Goal: Check status: Check status

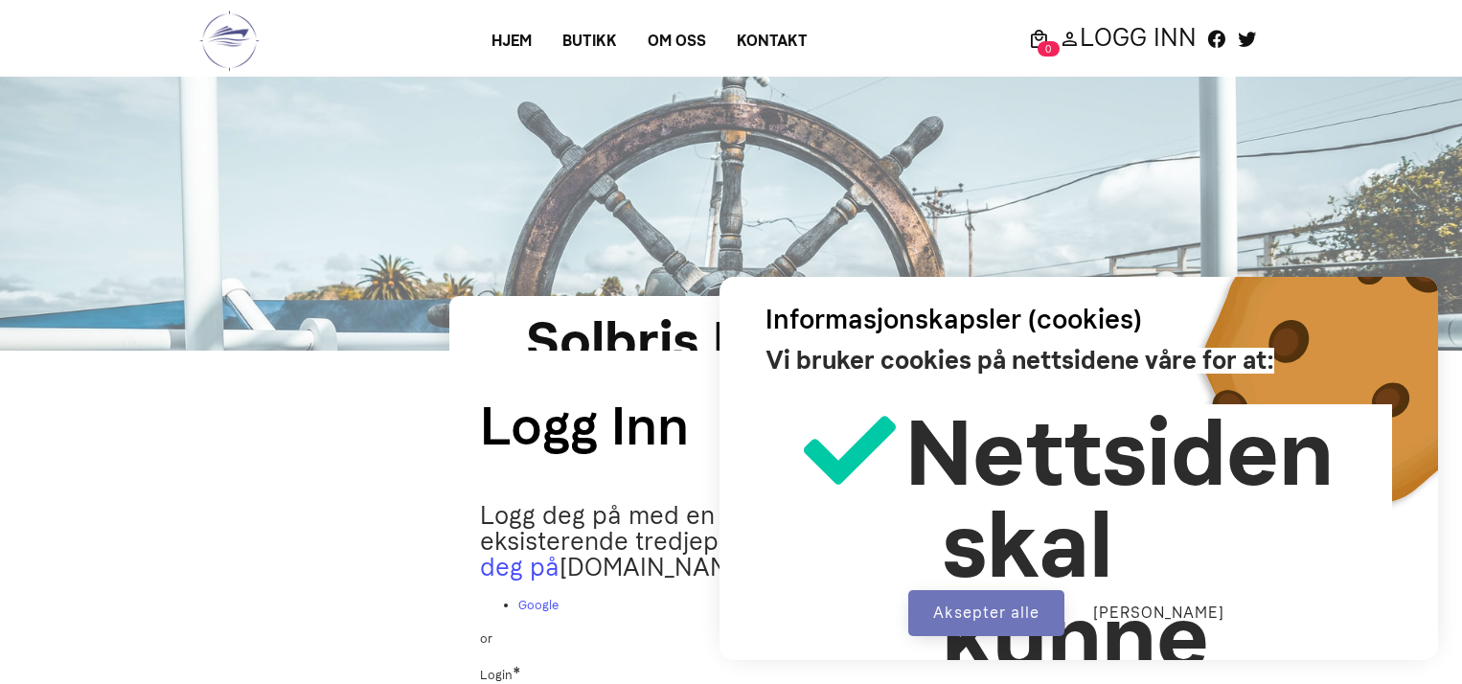
scroll to position [380, 0]
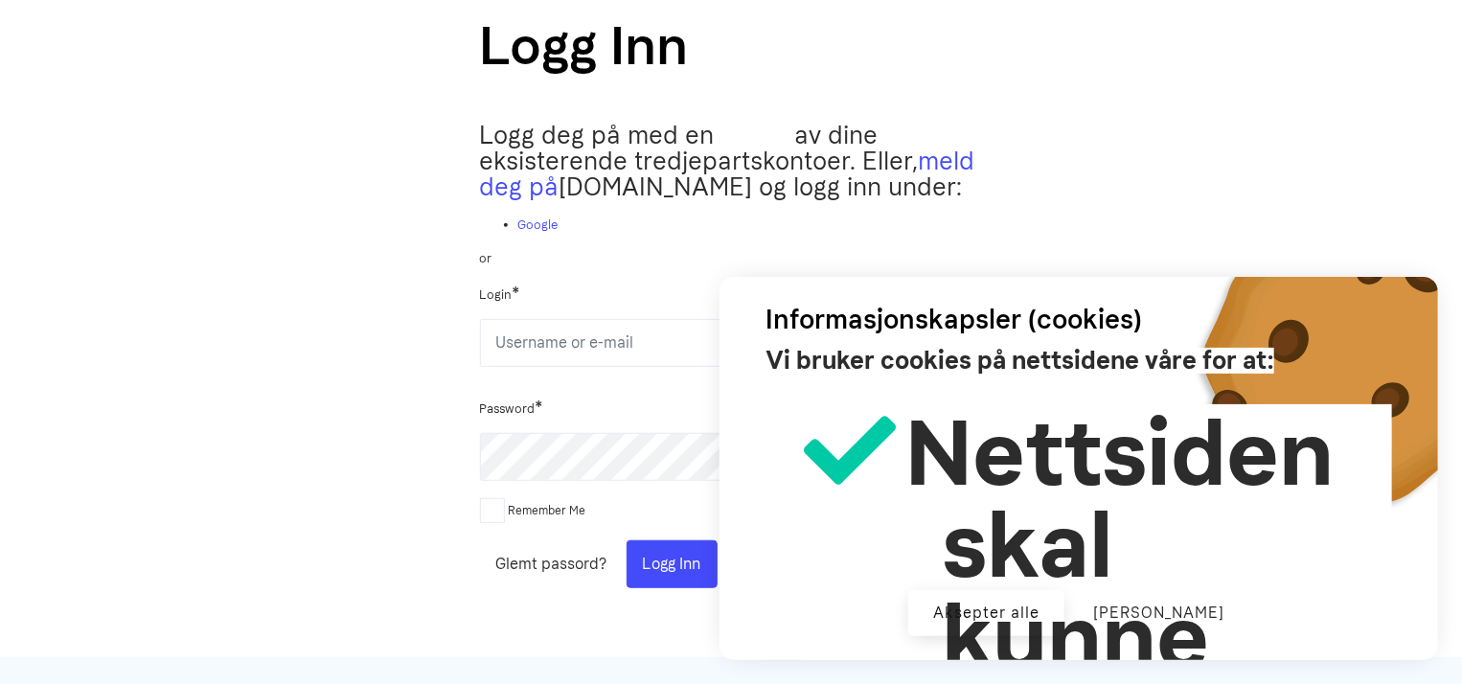
type input "johha"
click at [1031, 609] on button "Aksepter alle" at bounding box center [986, 613] width 156 height 46
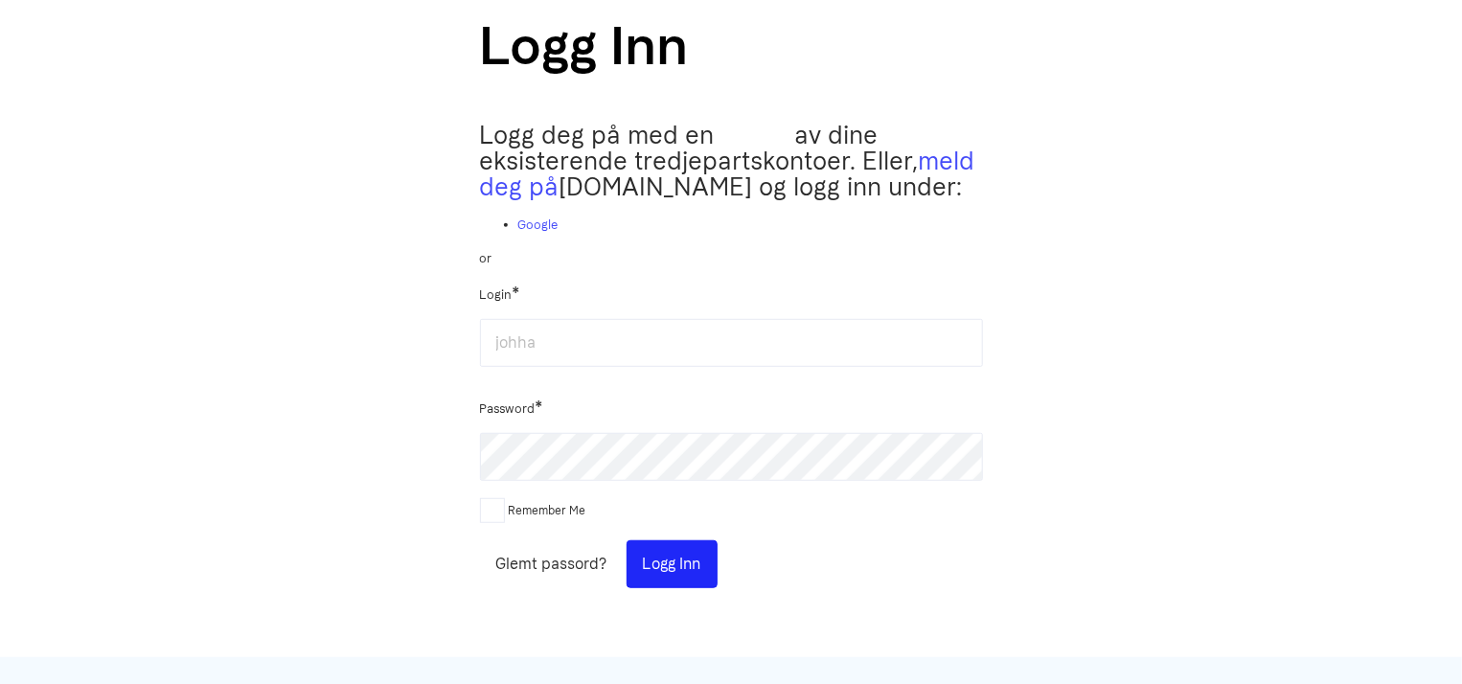
click at [677, 577] on button "Logg Inn" at bounding box center [672, 564] width 91 height 48
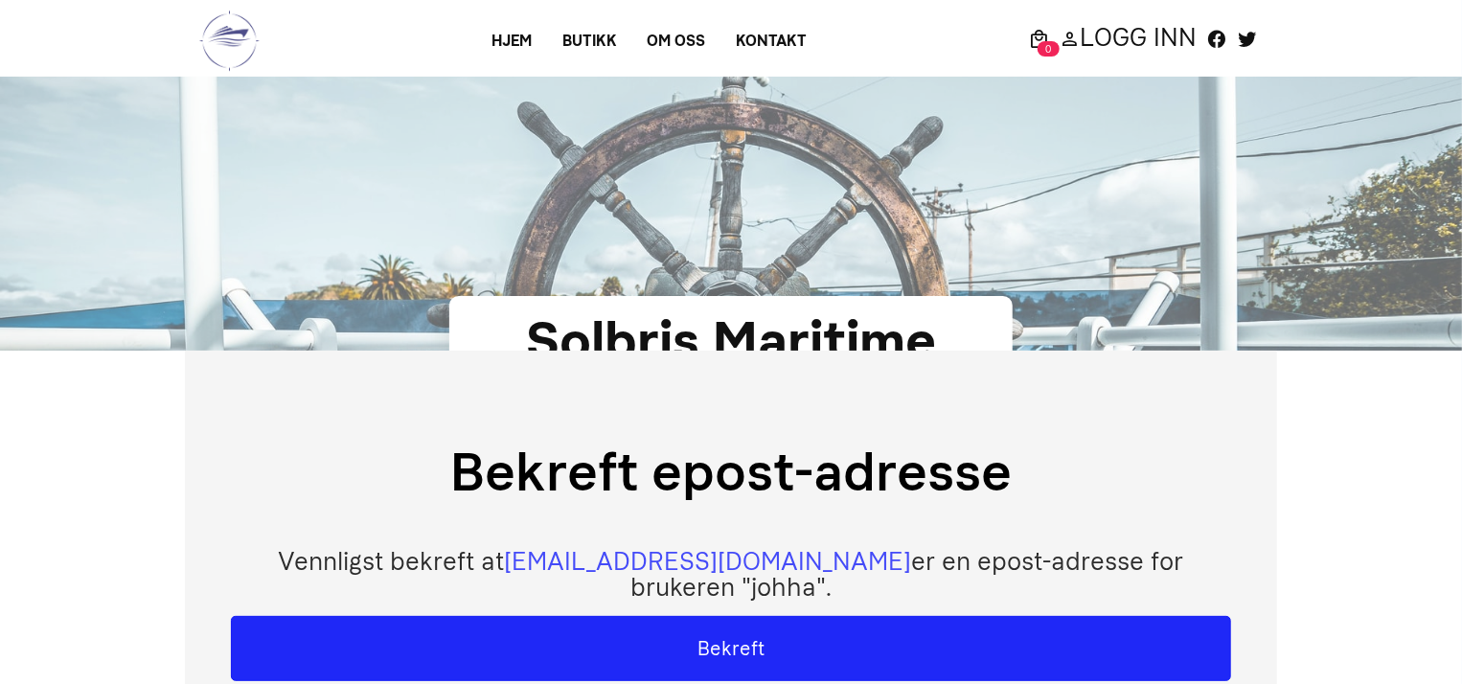
click at [750, 617] on button "Bekreft" at bounding box center [731, 648] width 1000 height 65
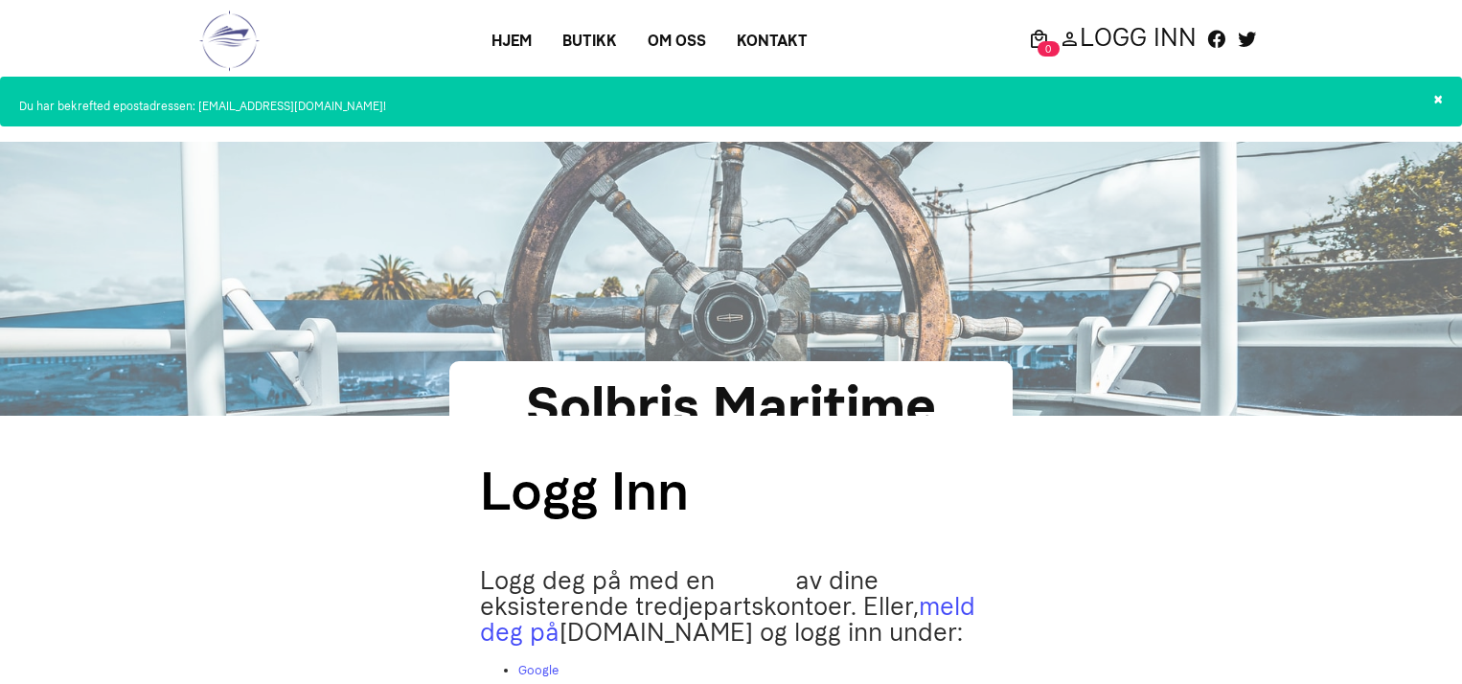
scroll to position [471, 0]
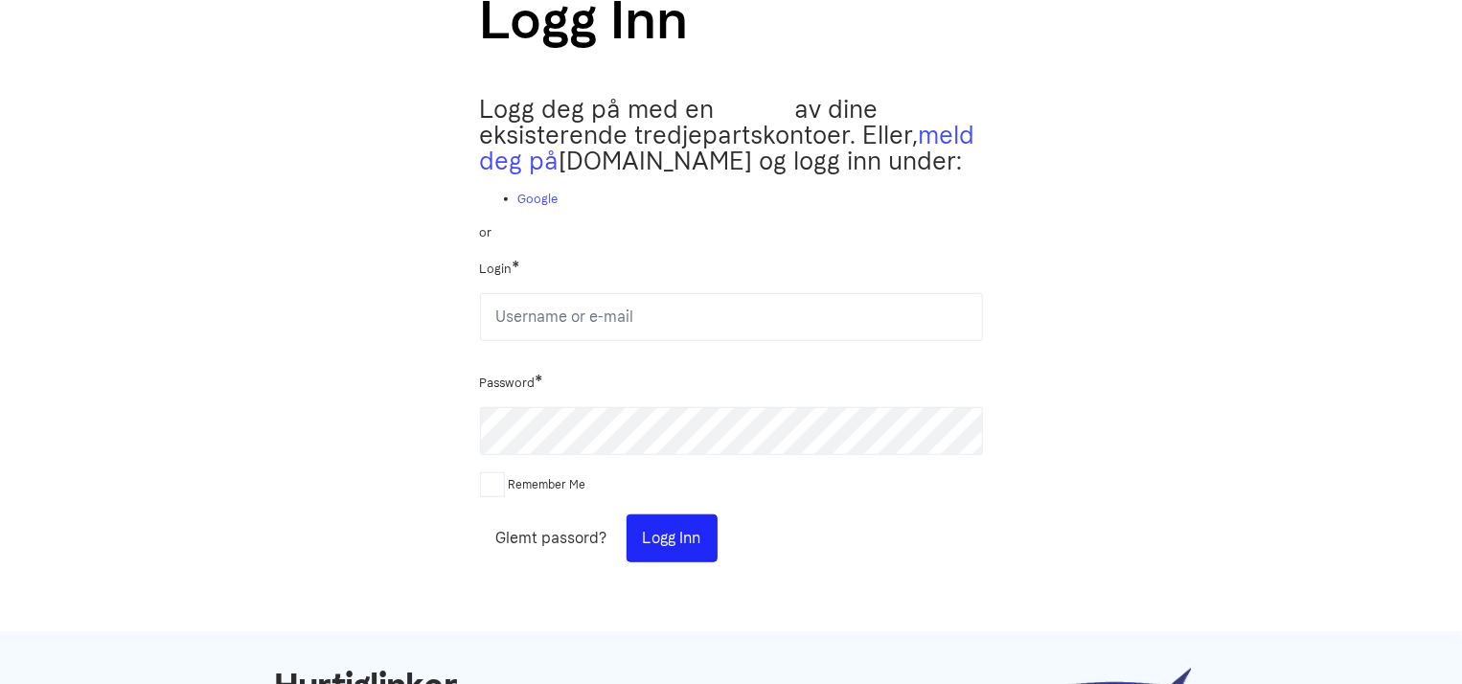
type input "johha"
click at [685, 562] on button "Logg Inn" at bounding box center [672, 539] width 91 height 48
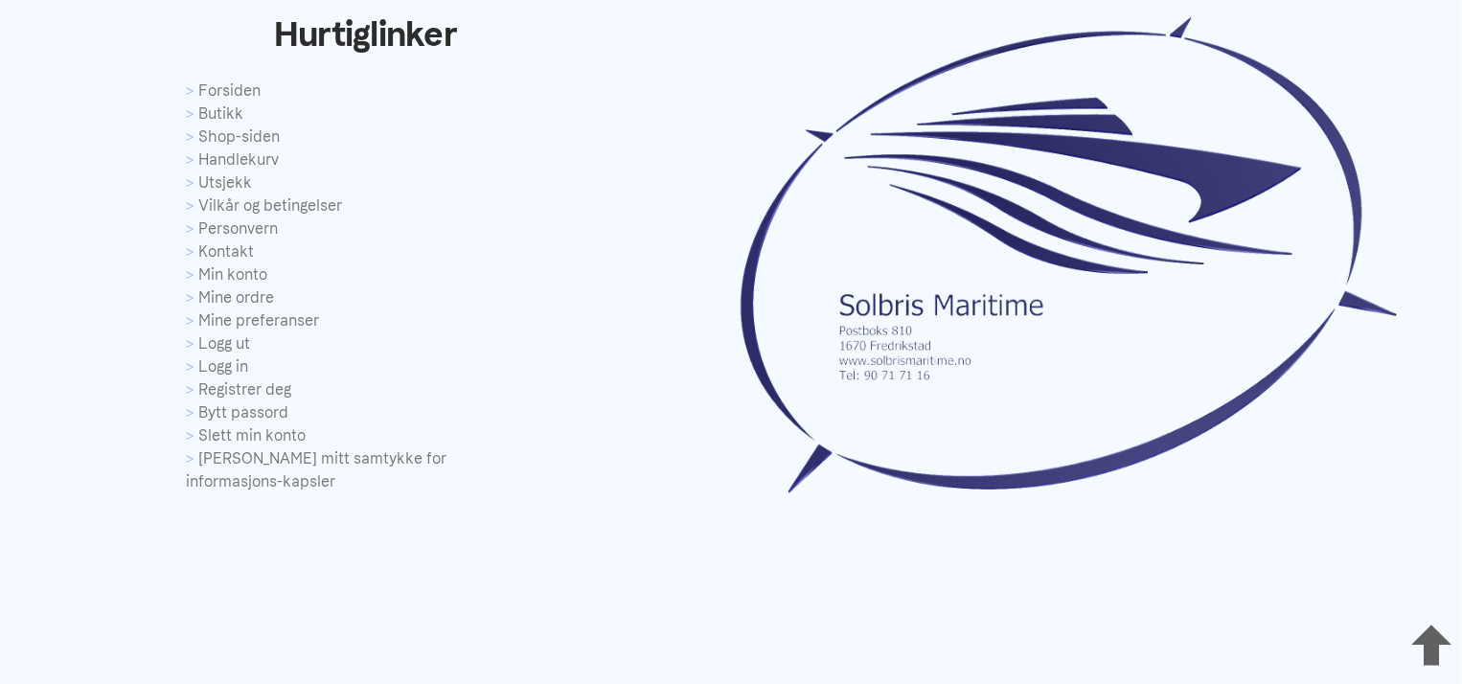
scroll to position [5606, 0]
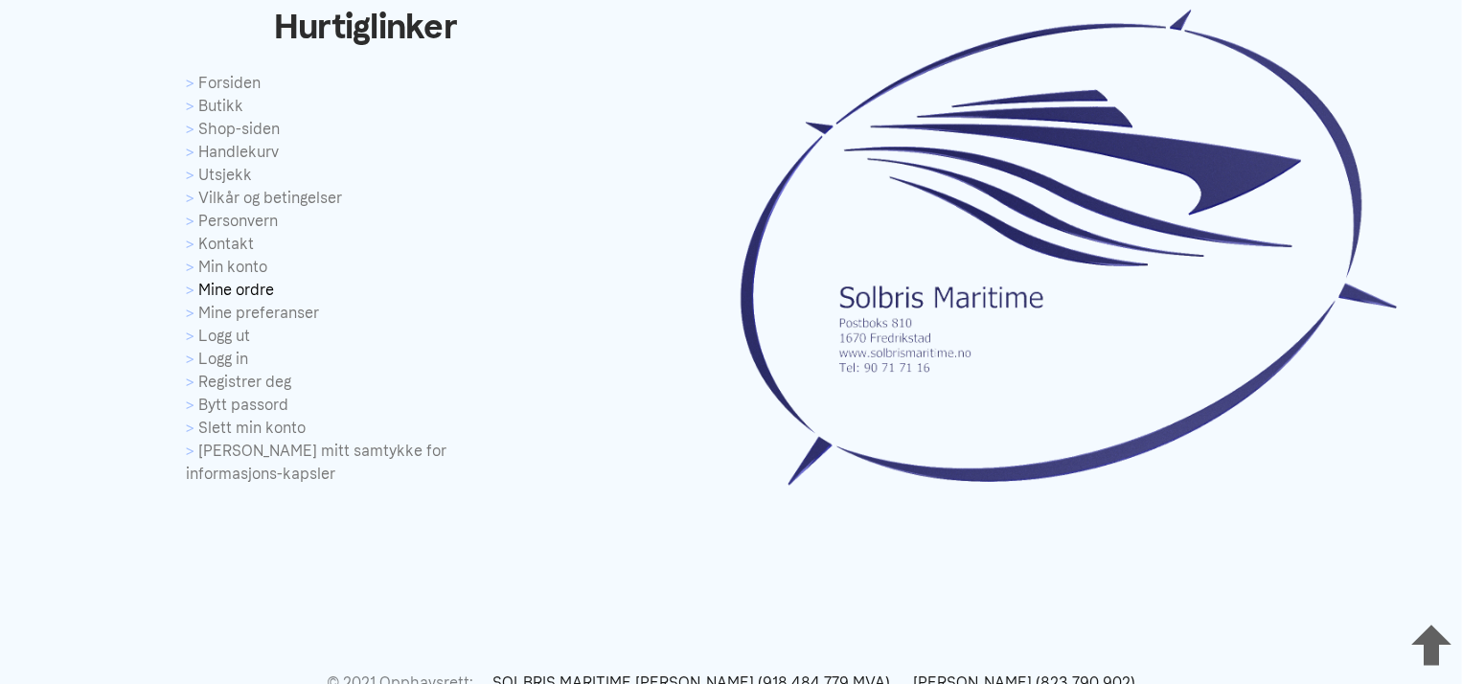
click at [264, 287] on link "Mine ordre" at bounding box center [365, 290] width 359 height 23
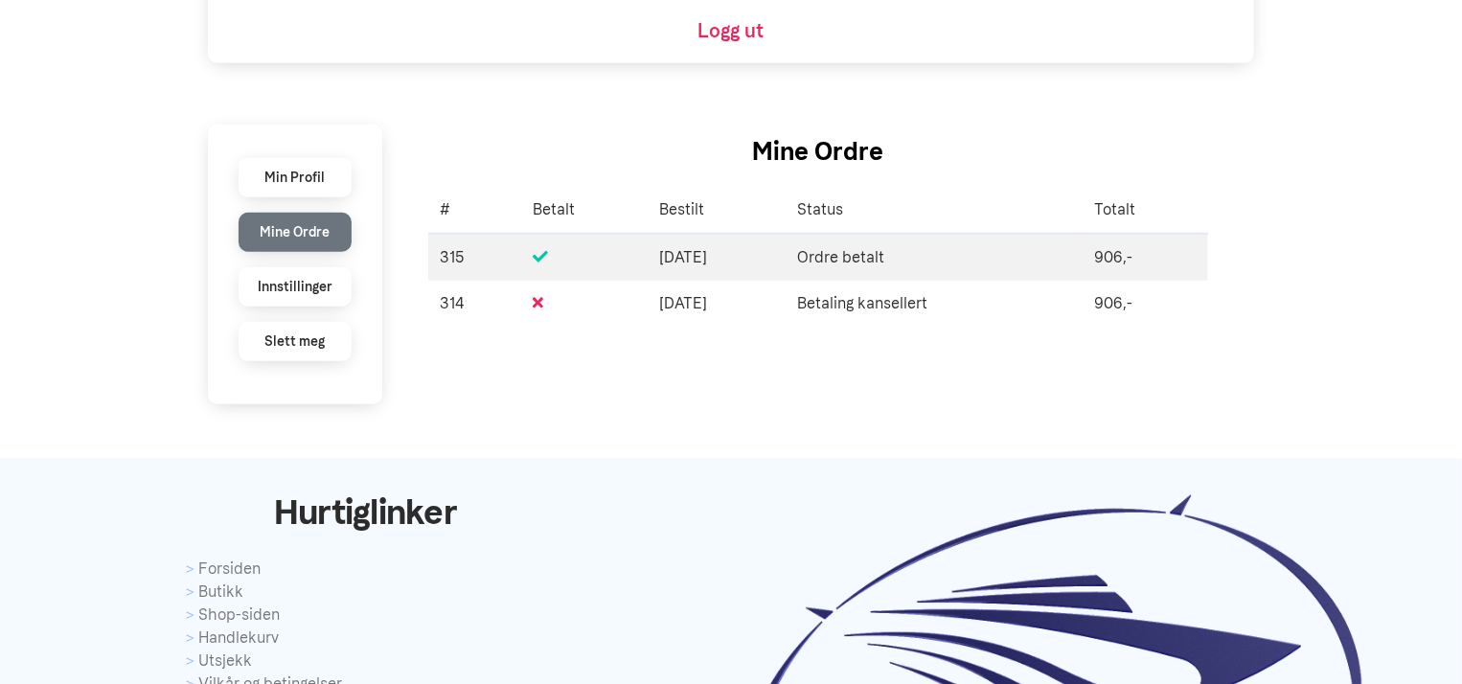
scroll to position [513, 0]
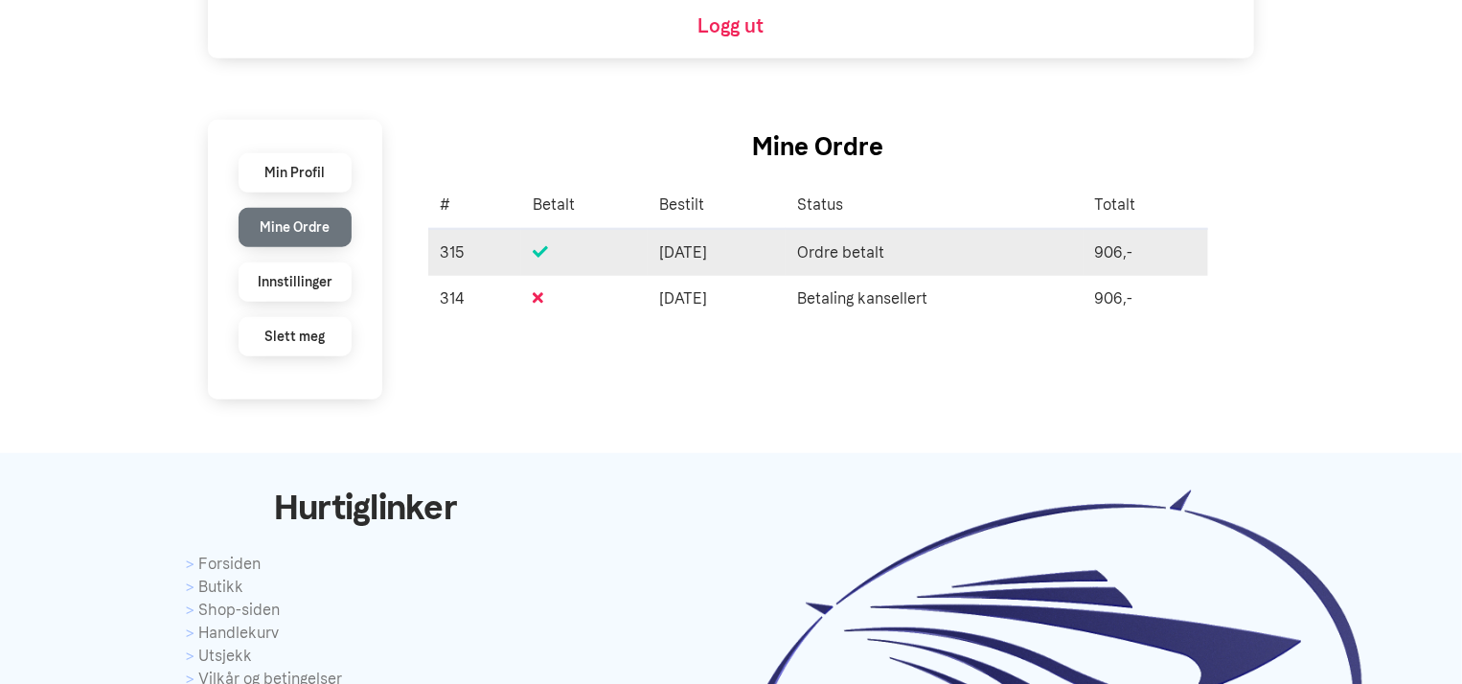
click at [898, 254] on td "Ordre betalt" at bounding box center [935, 252] width 298 height 47
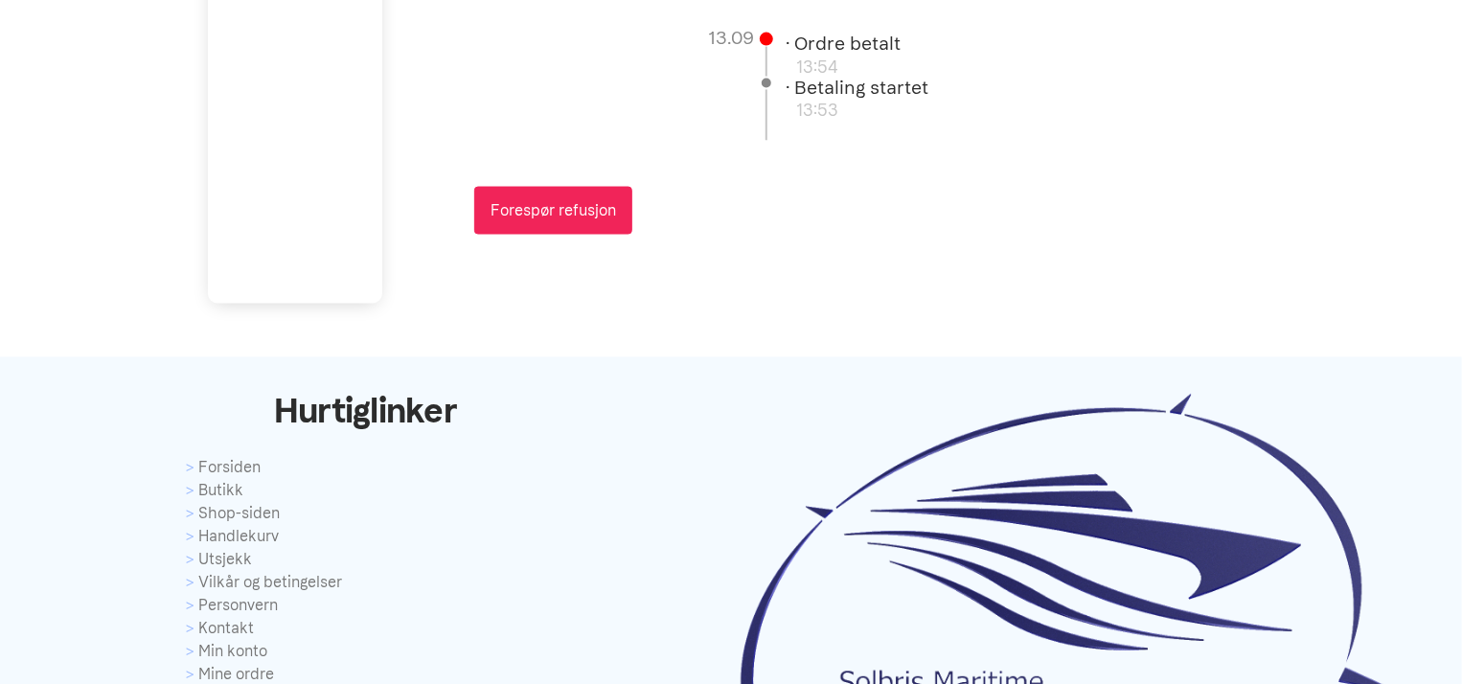
scroll to position [1491, 0]
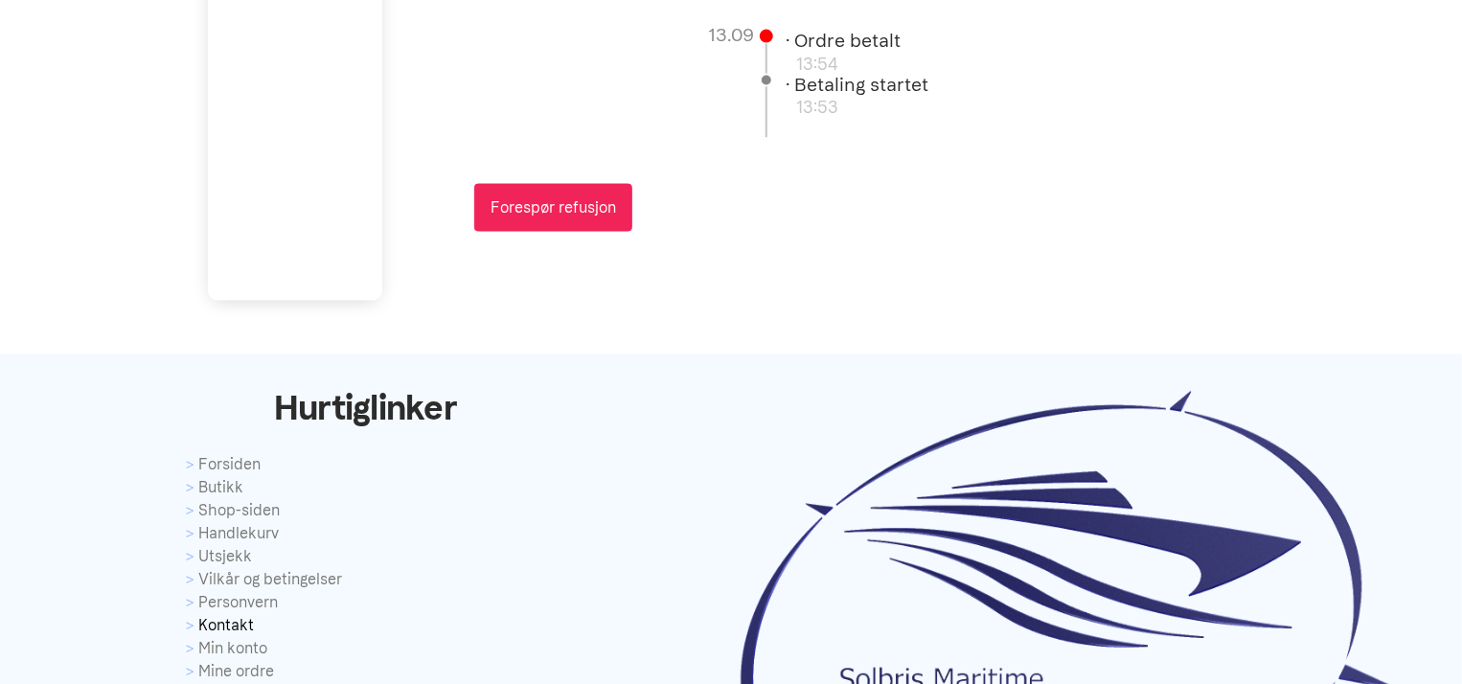
click at [226, 624] on link "Kontakt" at bounding box center [365, 626] width 359 height 23
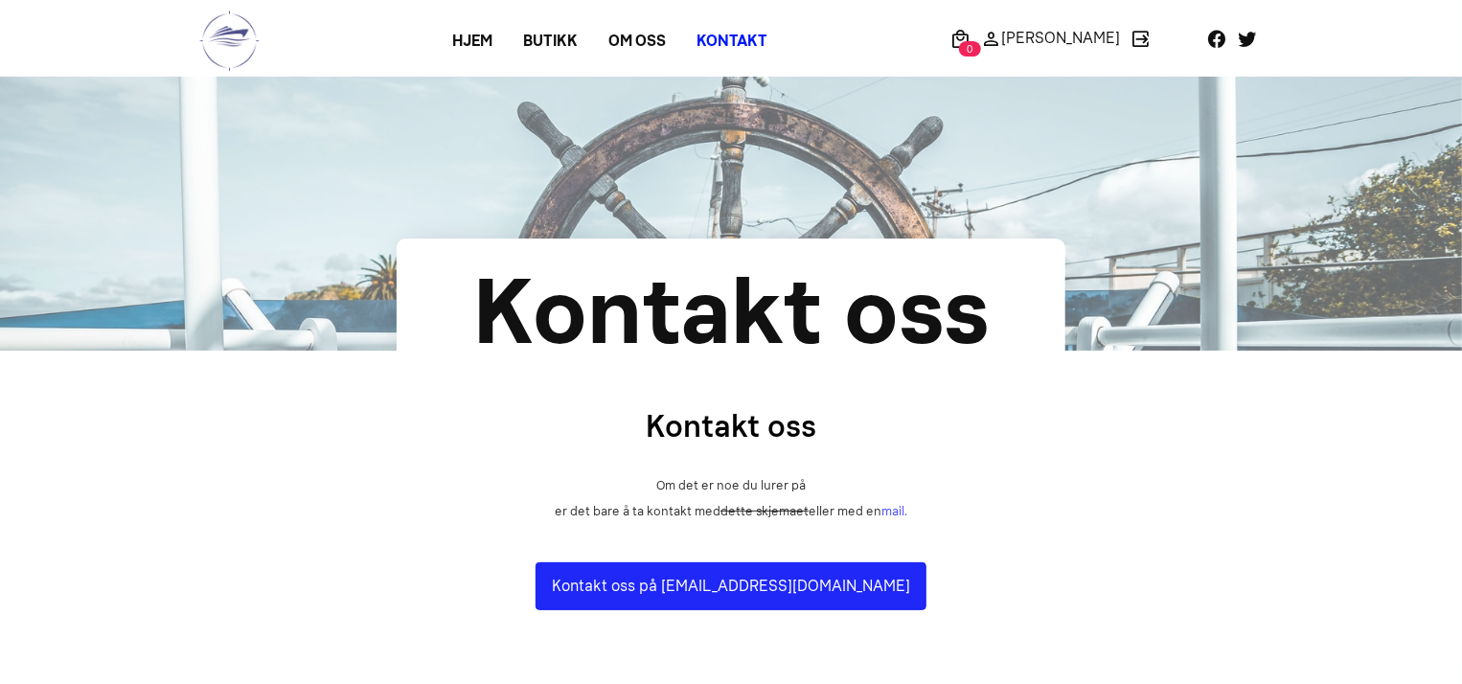
click at [699, 585] on link "Kontakt oss på [EMAIL_ADDRESS][DOMAIN_NAME]" at bounding box center [731, 586] width 391 height 48
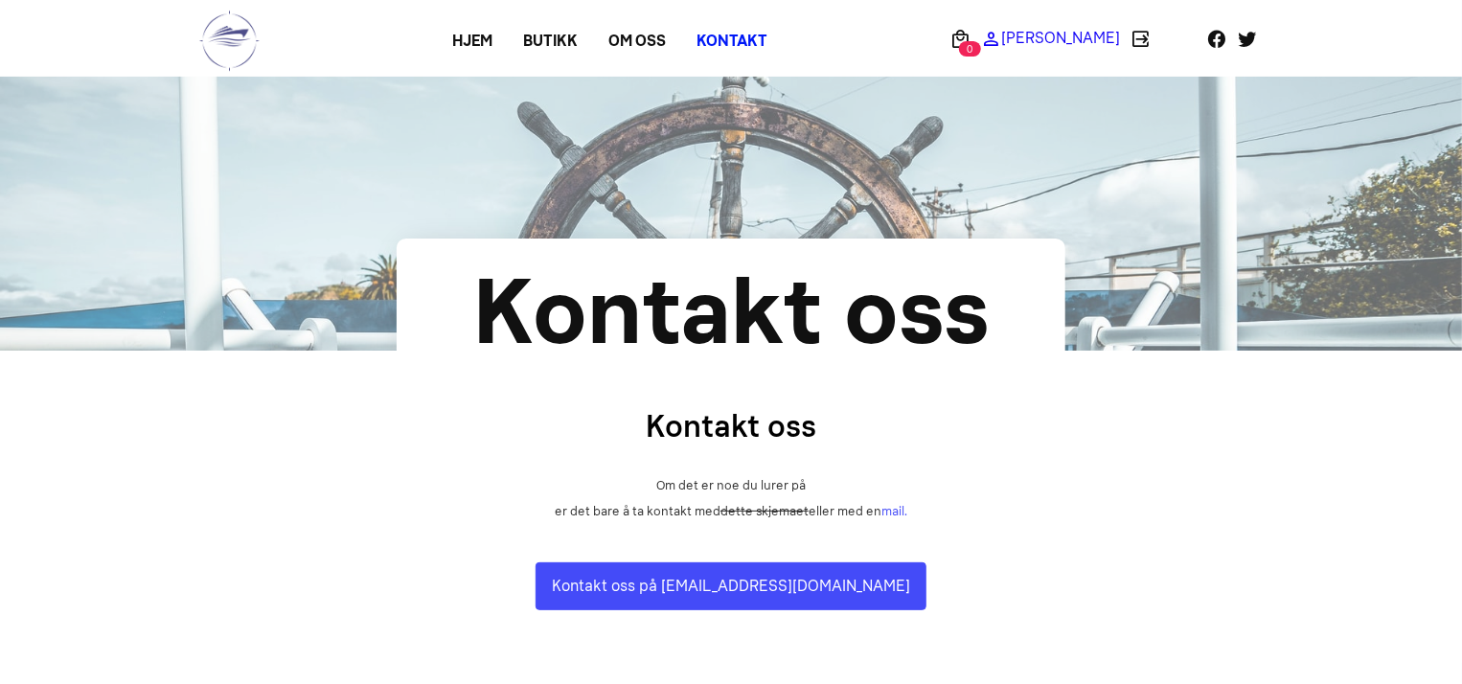
click at [1061, 38] on p "[PERSON_NAME]" at bounding box center [1060, 38] width 119 height 0
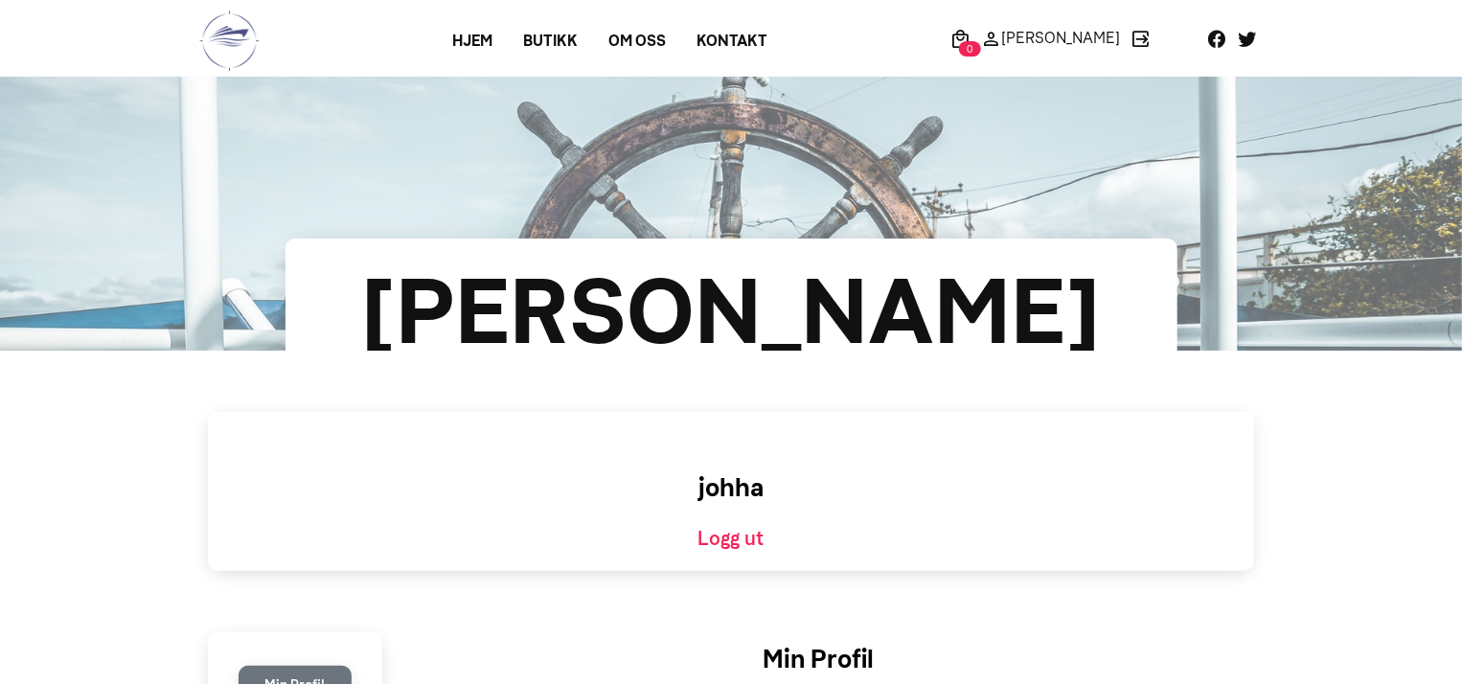
scroll to position [598, 0]
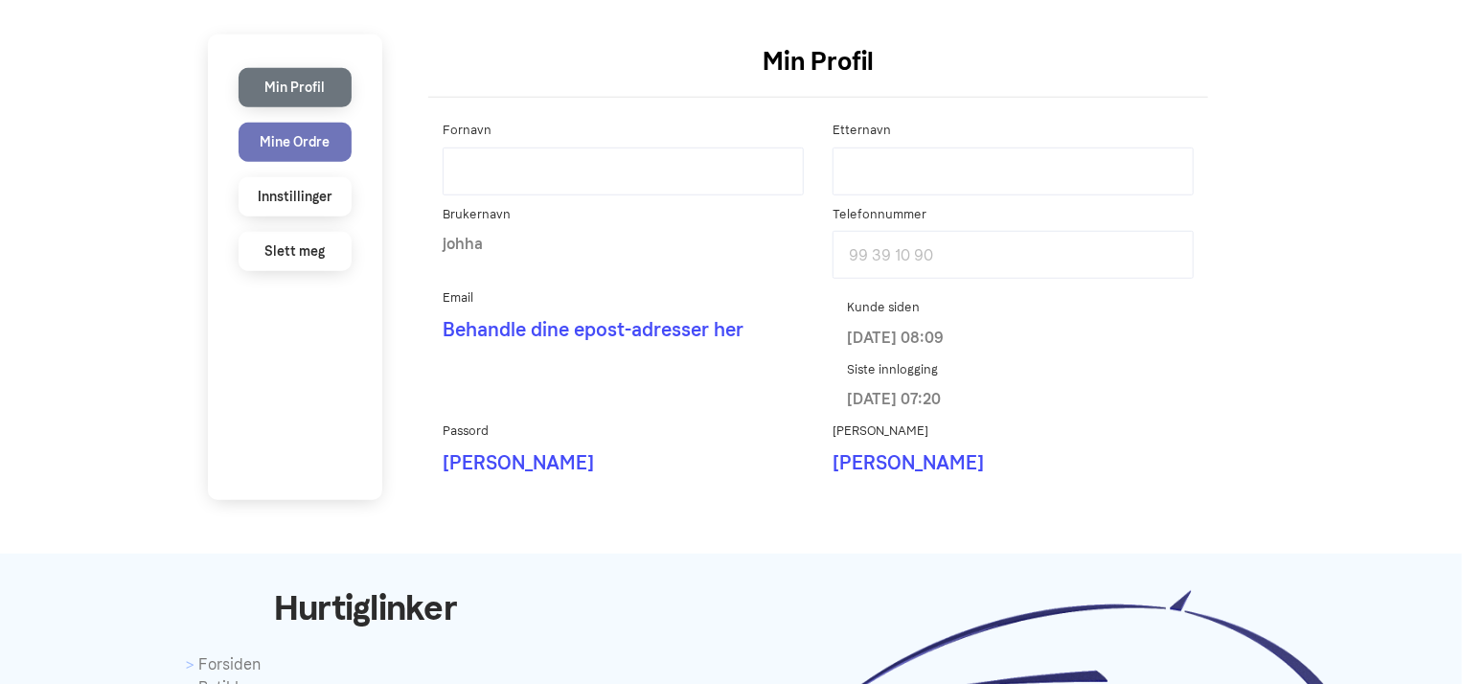
click at [299, 149] on li "Mine Ordre" at bounding box center [295, 142] width 113 height 39
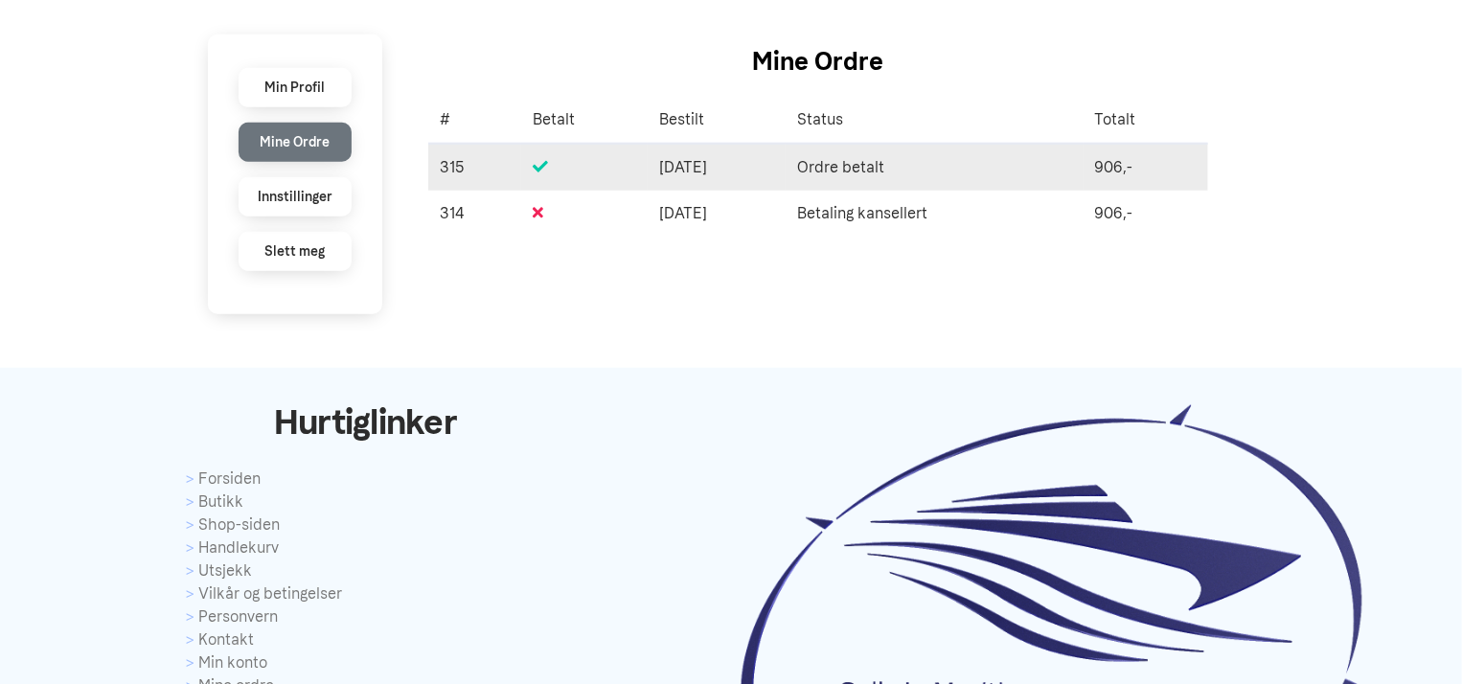
click at [878, 161] on td "Ordre betalt" at bounding box center [935, 167] width 298 height 47
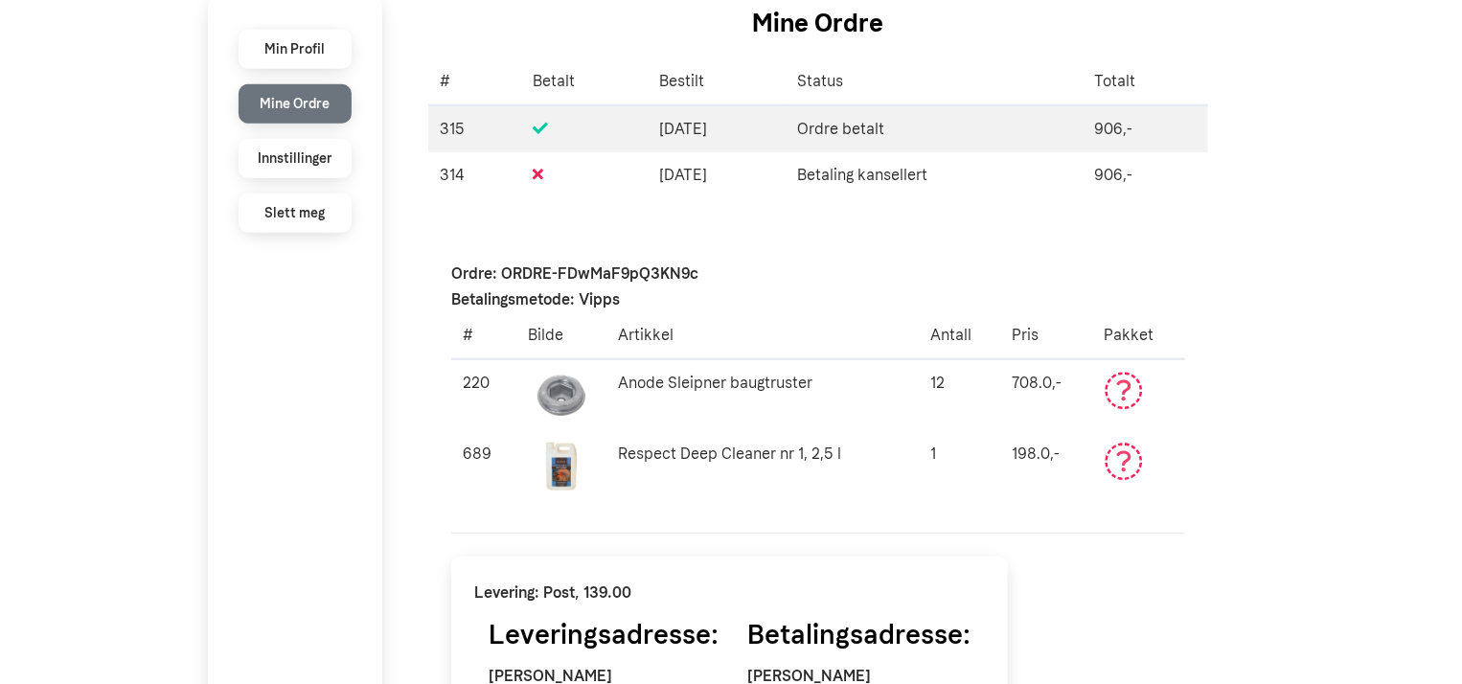
scroll to position [628, 0]
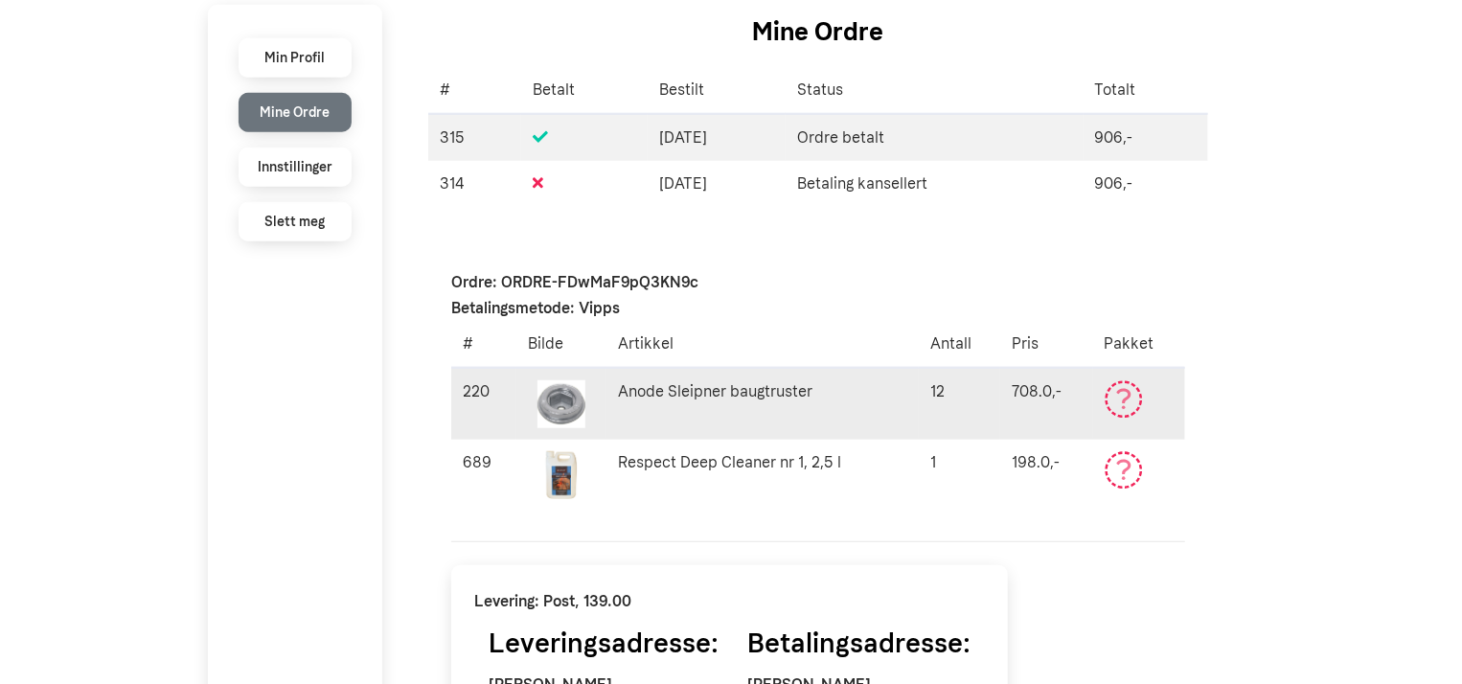
click at [1130, 397] on icon at bounding box center [1123, 396] width 14 height 15
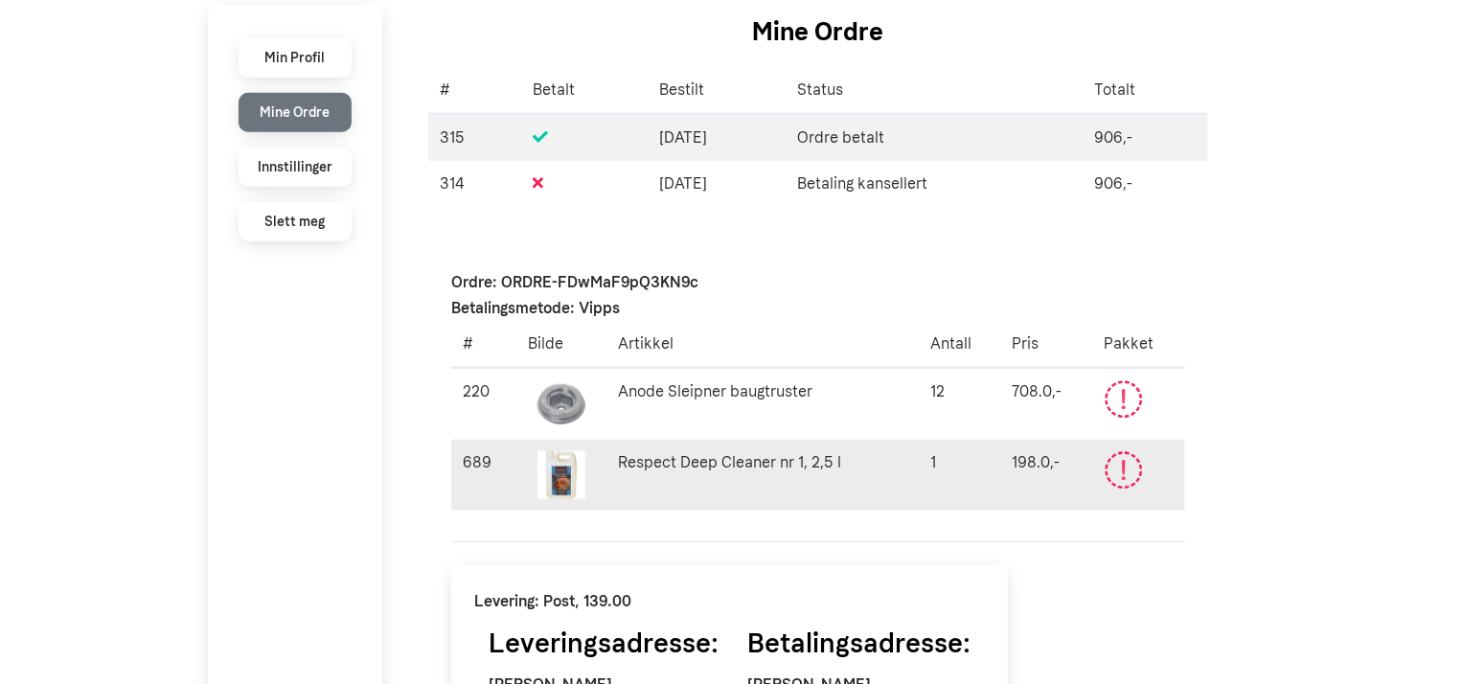
click at [1132, 474] on icon "Ikke betalt eller avvik" at bounding box center [1124, 470] width 38 height 38
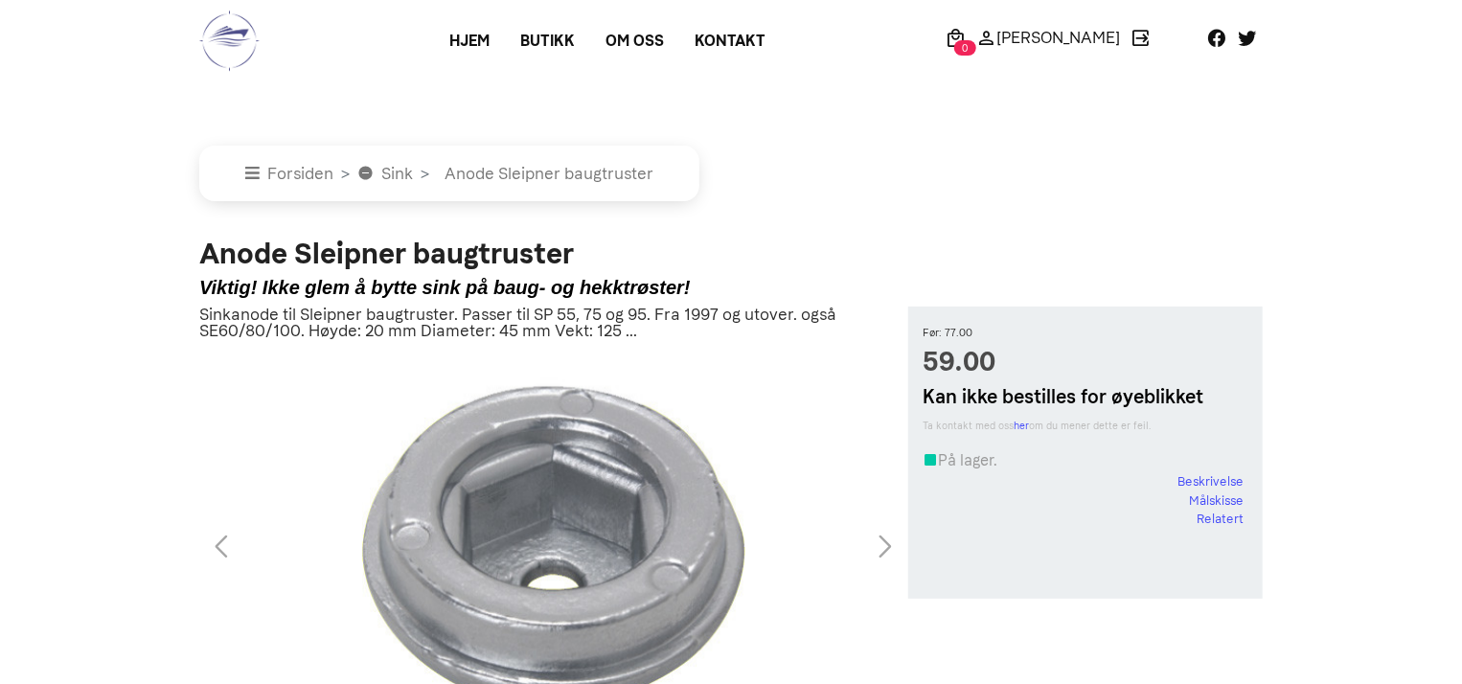
click at [1202, 195] on nav "Forsiden Sink Anode Sleipner baugtruster" at bounding box center [731, 174] width 1064 height 56
